Goal: Transaction & Acquisition: Purchase product/service

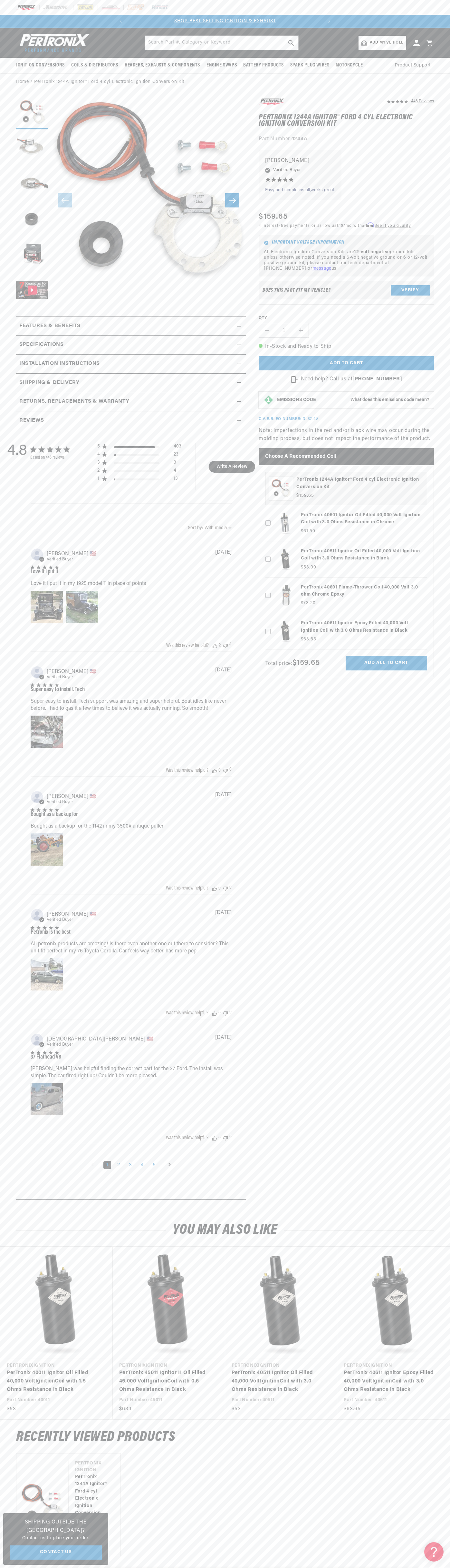
click at [433, 31] on header "BETTER SEARCH RESULTS Add your vehicle's year, make, and model to find parts be…" at bounding box center [225, 43] width 450 height 30
click at [420, 1423] on div "RECENTLY VIEWED PRODUCTS Vendor Pertronix Ignition PerTronix 1244A Ignitor® For…" at bounding box center [225, 1493] width 450 height 148
click at [212, 1567] on html "Skip to content Your cart Your cart is empty Get the right parts the first time…" at bounding box center [225, 784] width 450 height 1568
click at [13, 434] on section "446 Reviews" at bounding box center [225, 650] width 450 height 1119
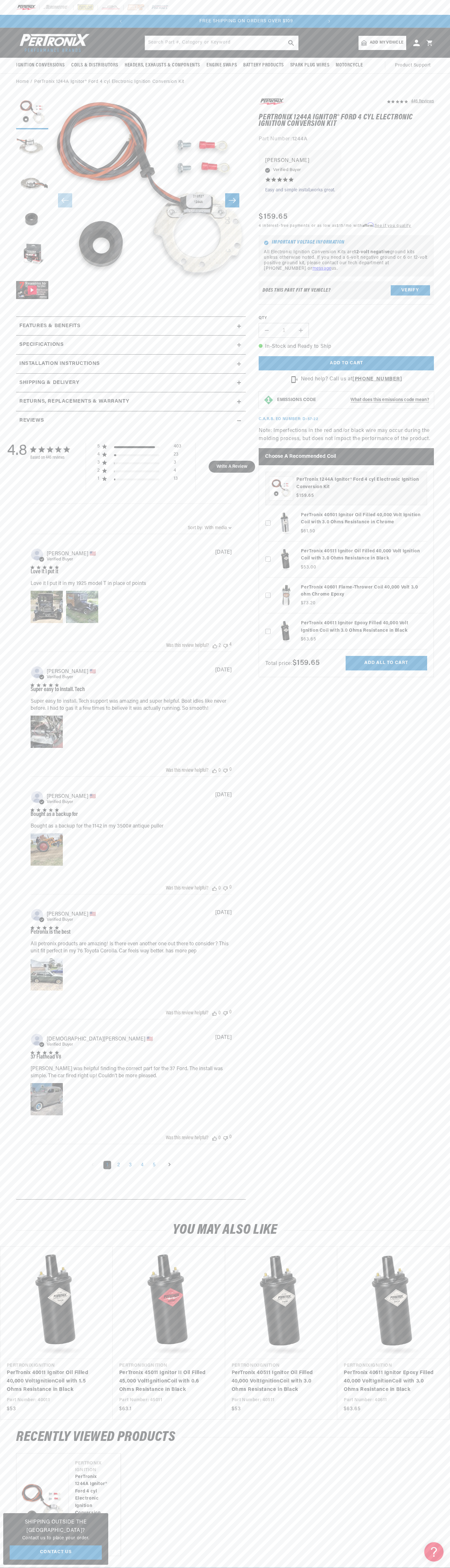
scroll to position [0, 196]
